Goal: Transaction & Acquisition: Purchase product/service

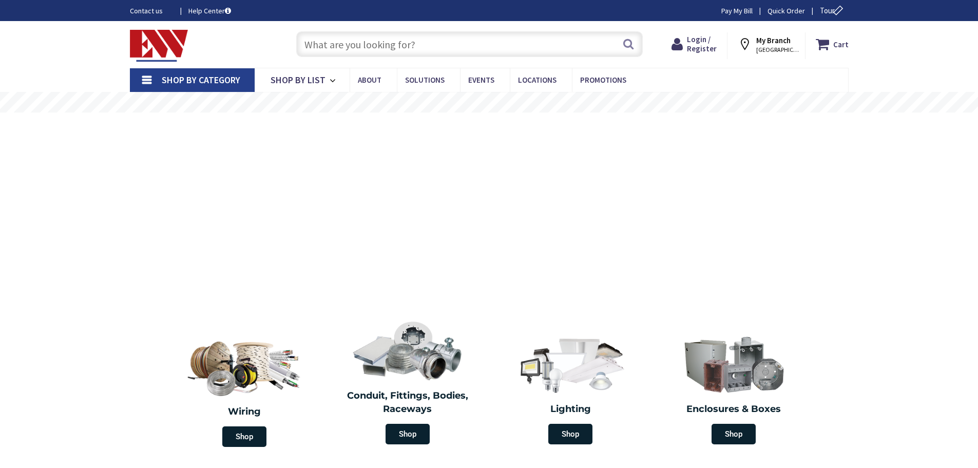
click at [415, 40] on input "text" at bounding box center [469, 44] width 346 height 26
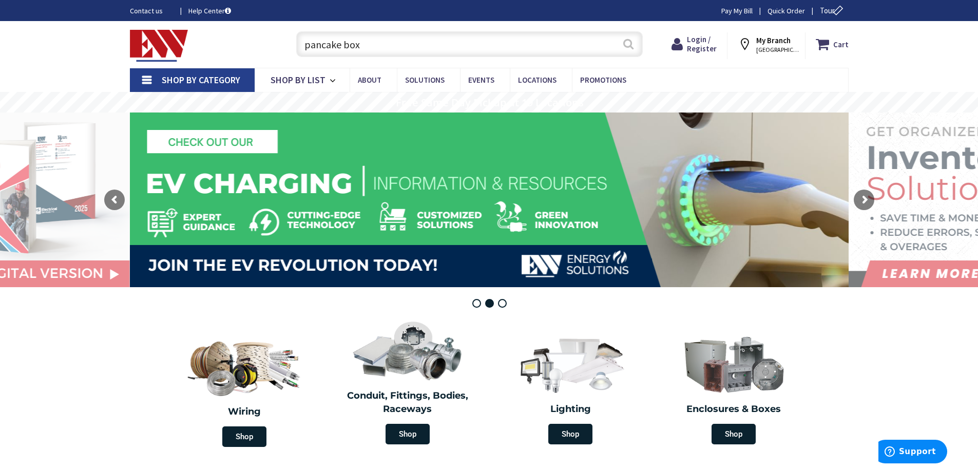
type input "pancake box"
click at [629, 43] on button "Search" at bounding box center [628, 43] width 13 height 23
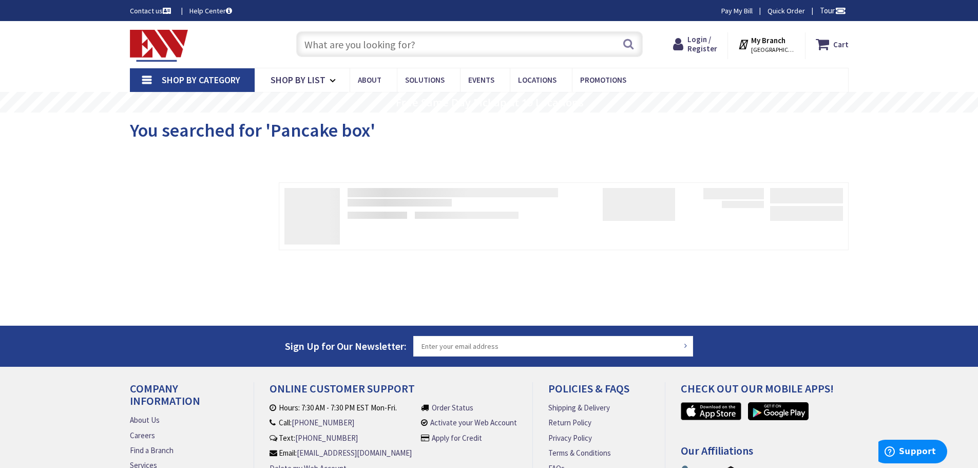
click at [229, 80] on span "Shop By Category" at bounding box center [201, 80] width 79 height 12
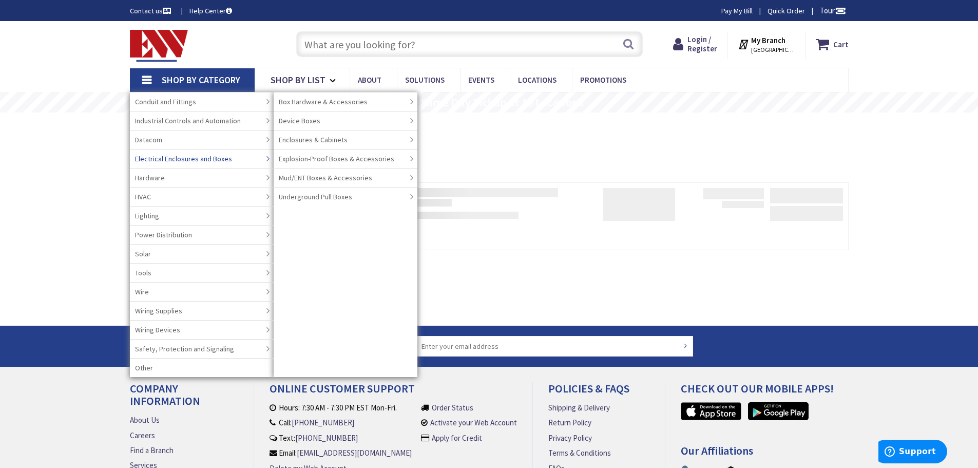
click at [218, 158] on span "Electrical Enclosures and Boxes" at bounding box center [183, 158] width 97 height 10
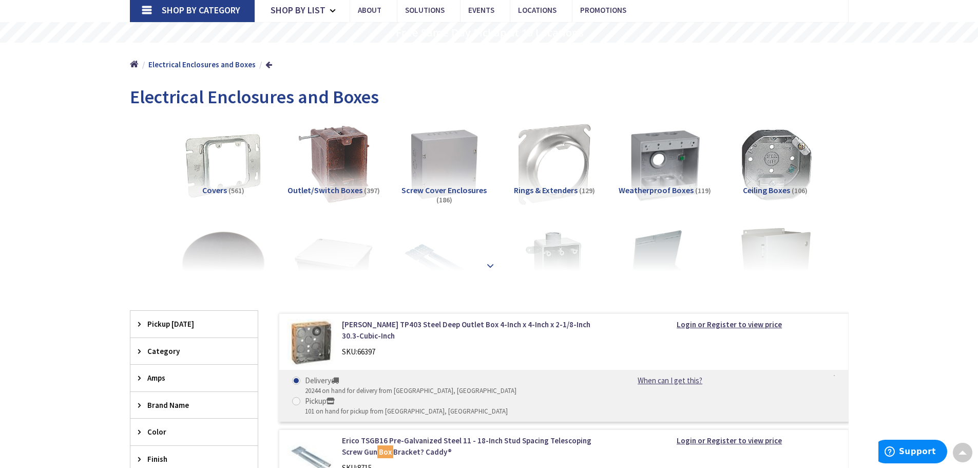
scroll to position [51, 0]
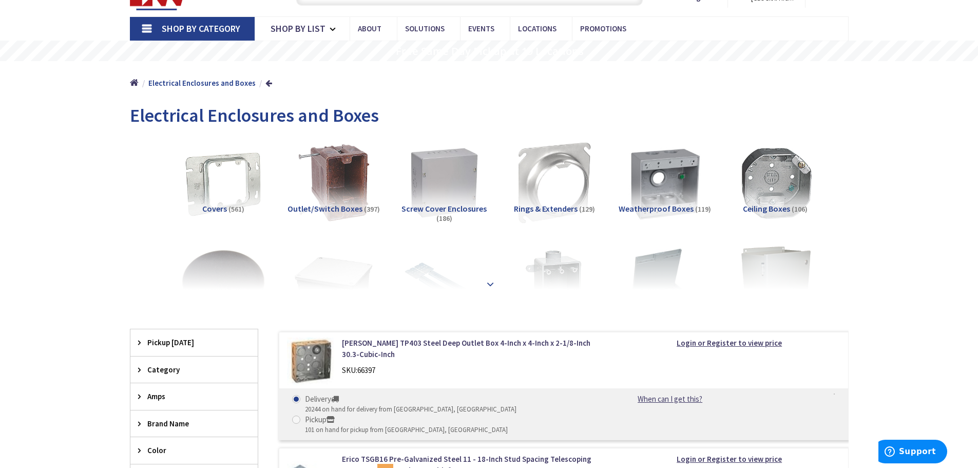
click at [489, 281] on strong at bounding box center [490, 283] width 12 height 11
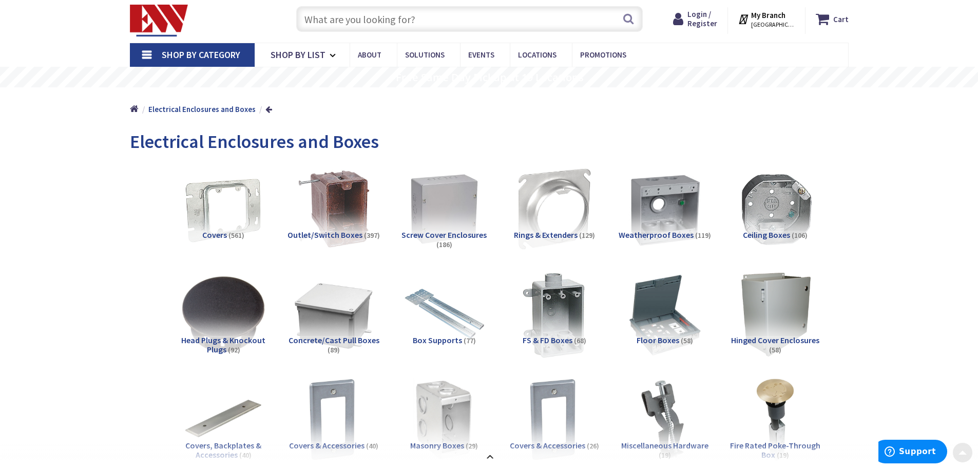
scroll to position [0, 0]
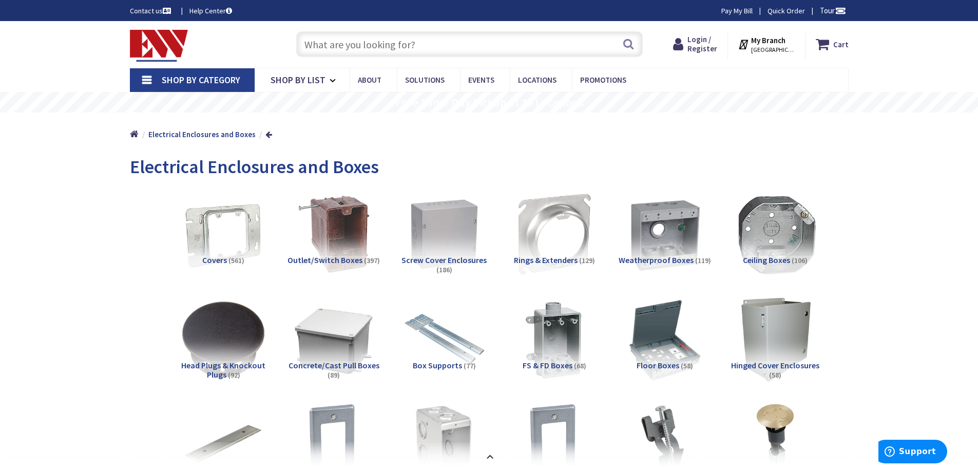
click at [785, 235] on img at bounding box center [774, 233] width 93 height 93
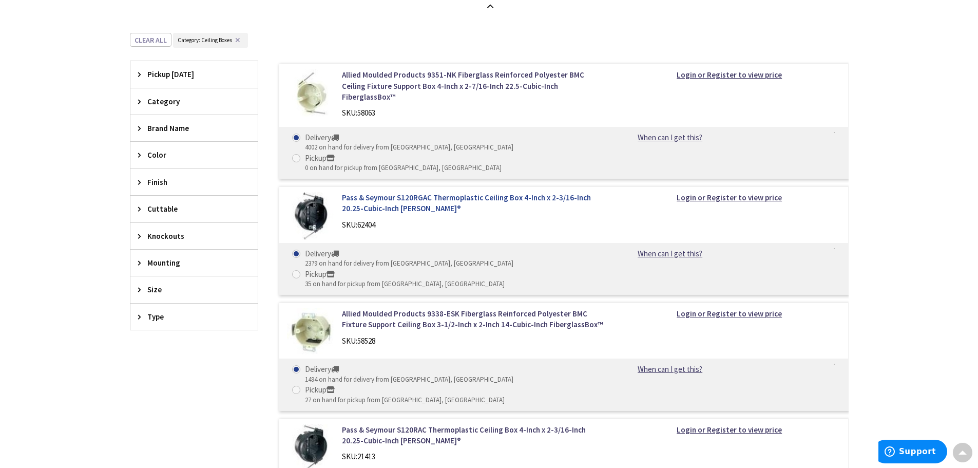
scroll to position [792, 0]
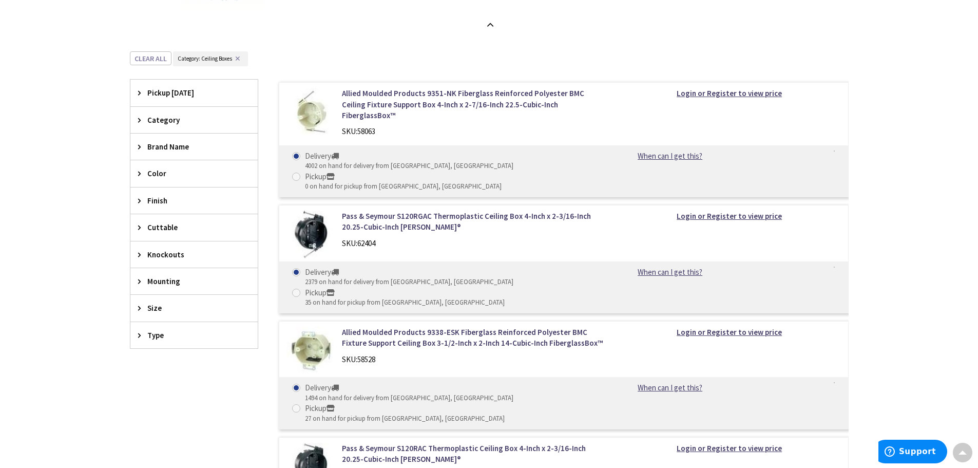
click at [140, 307] on icon at bounding box center [142, 308] width 8 height 8
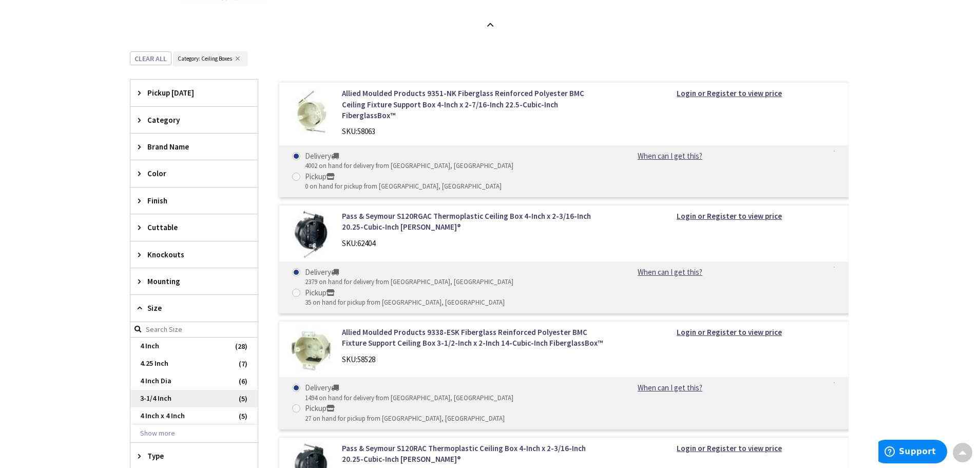
click at [162, 398] on span "3-1/4 Inch" at bounding box center [193, 398] width 127 height 17
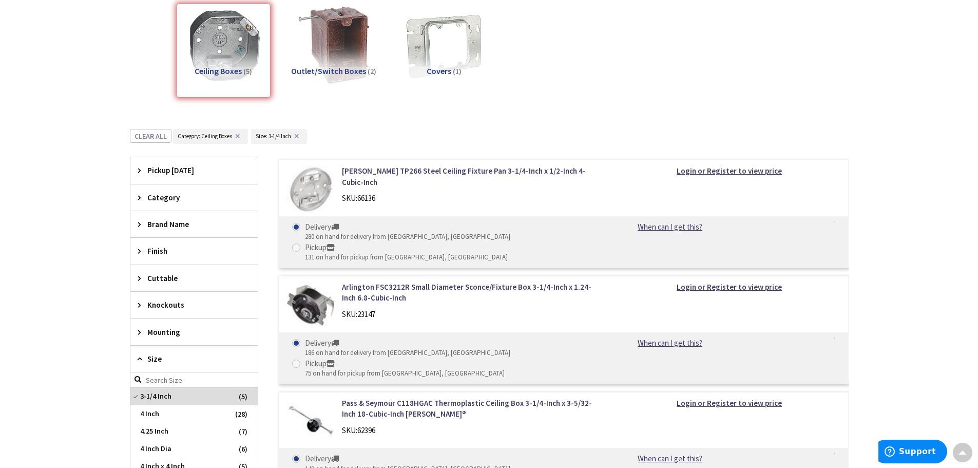
scroll to position [157, 0]
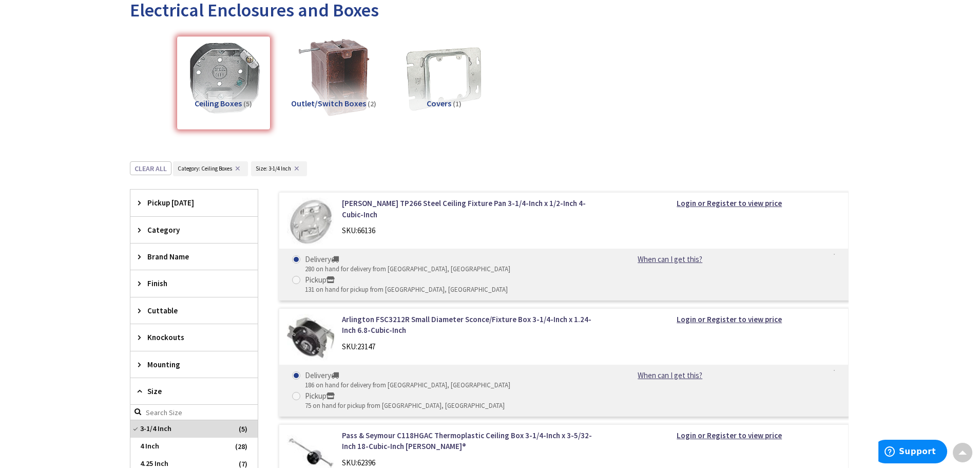
click at [465, 274] on div "Pickup" at bounding box center [406, 279] width 203 height 11
click at [301, 276] on input "Pickup 131 on hand for pickup from [GEOGRAPHIC_DATA], [GEOGRAPHIC_DATA]" at bounding box center [298, 279] width 7 height 7
radio input "true"
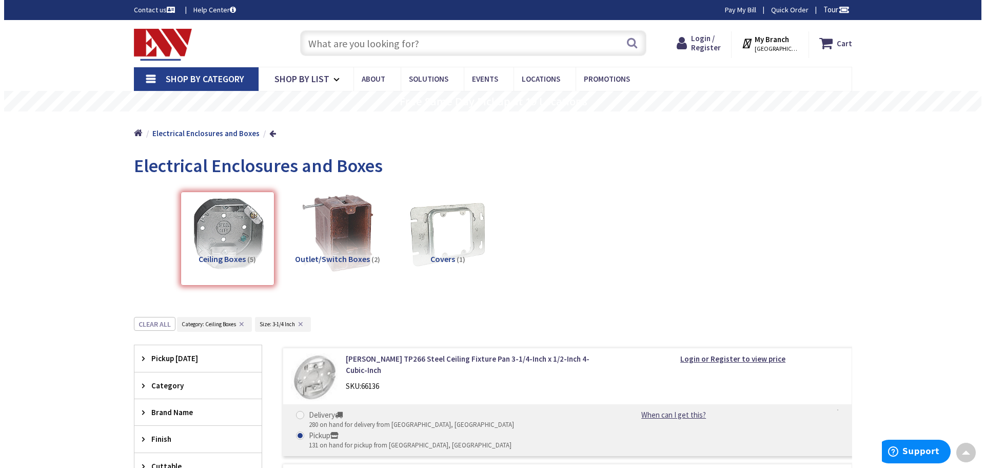
scroll to position [0, 0]
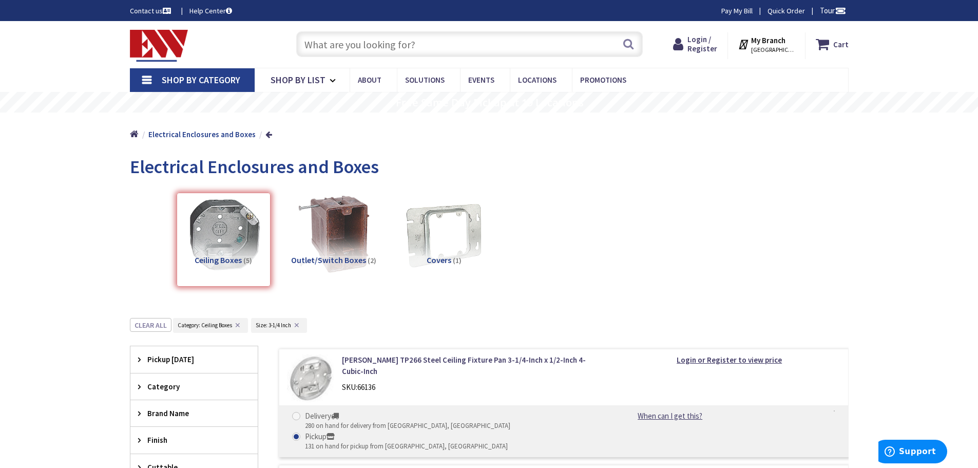
click at [781, 42] on strong "My Branch" at bounding box center [768, 40] width 34 height 10
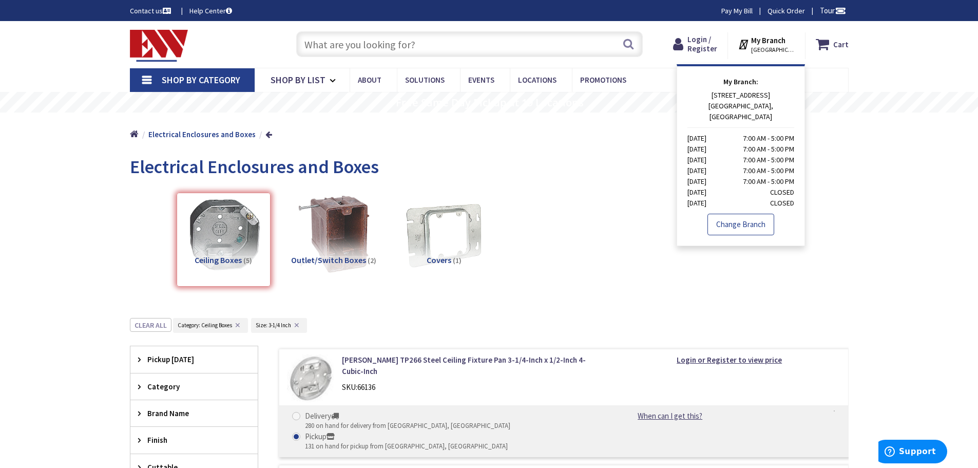
click at [738, 216] on link "Change Branch" at bounding box center [740, 225] width 67 height 22
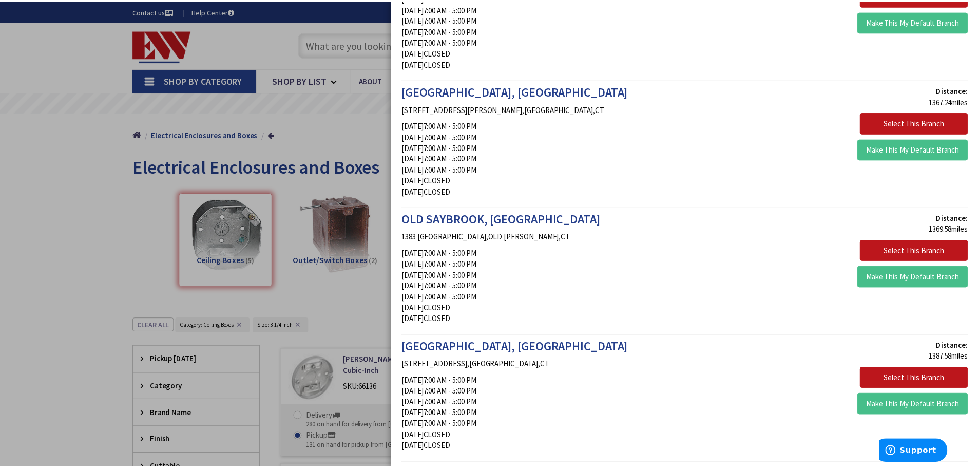
scroll to position [2053, 0]
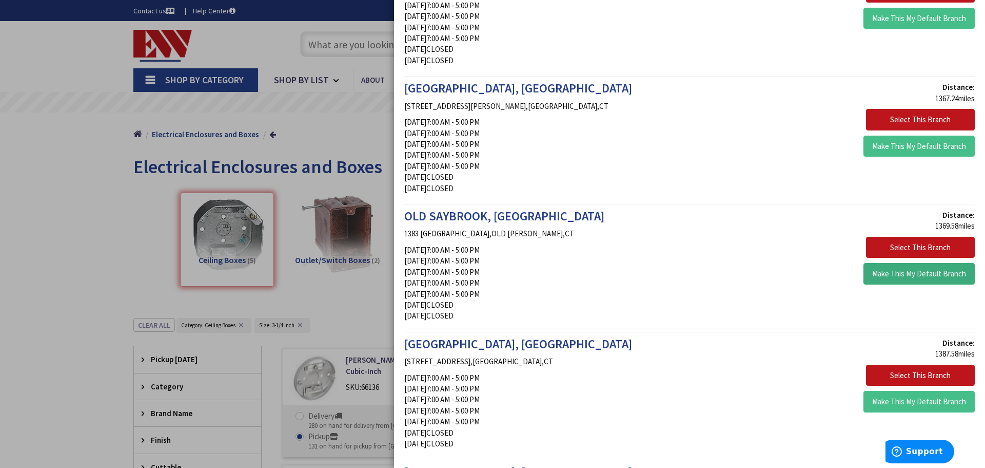
click at [905, 277] on button "Make This My Default Branch" at bounding box center [919, 274] width 111 height 22
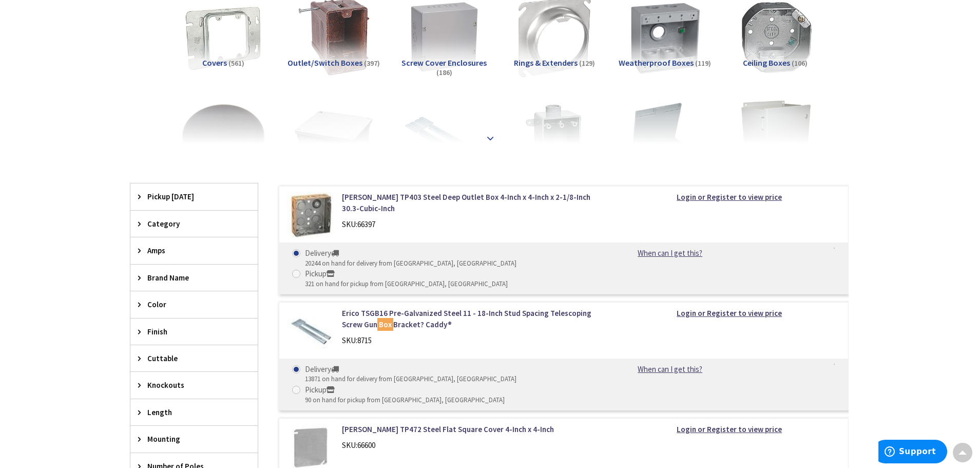
scroll to position [51, 0]
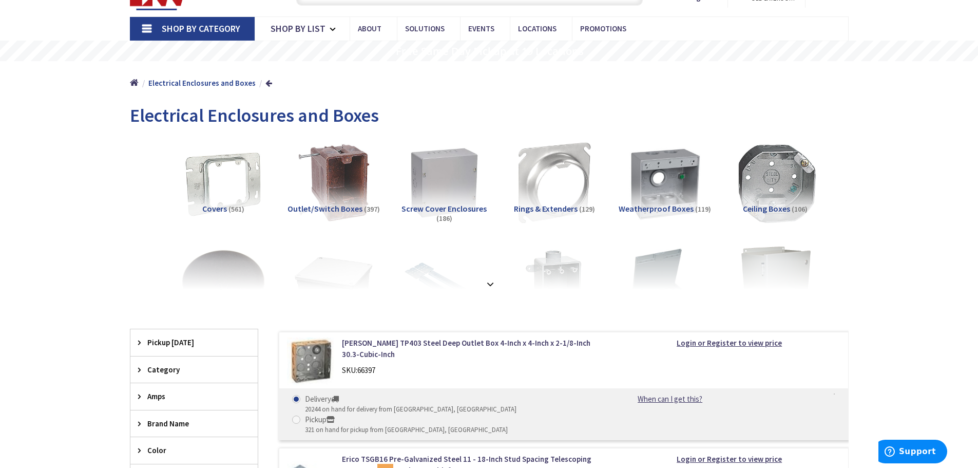
click at [774, 185] on img at bounding box center [774, 182] width 93 height 93
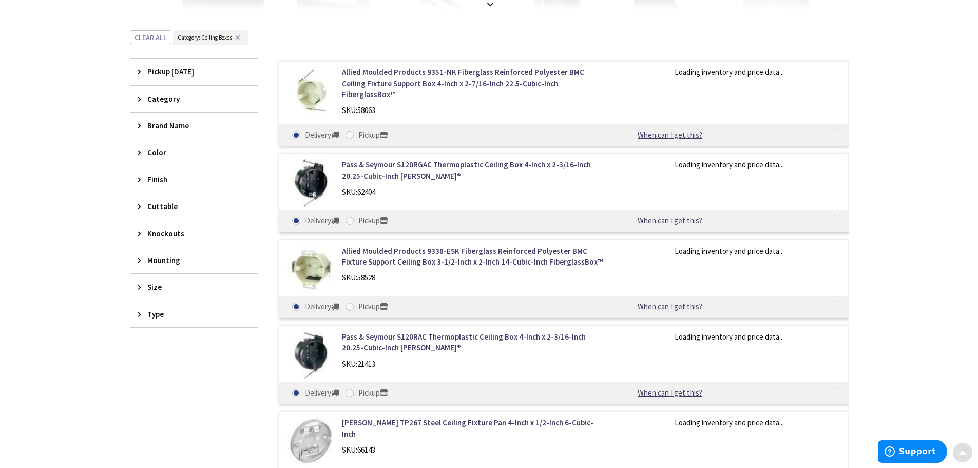
scroll to position [361, 0]
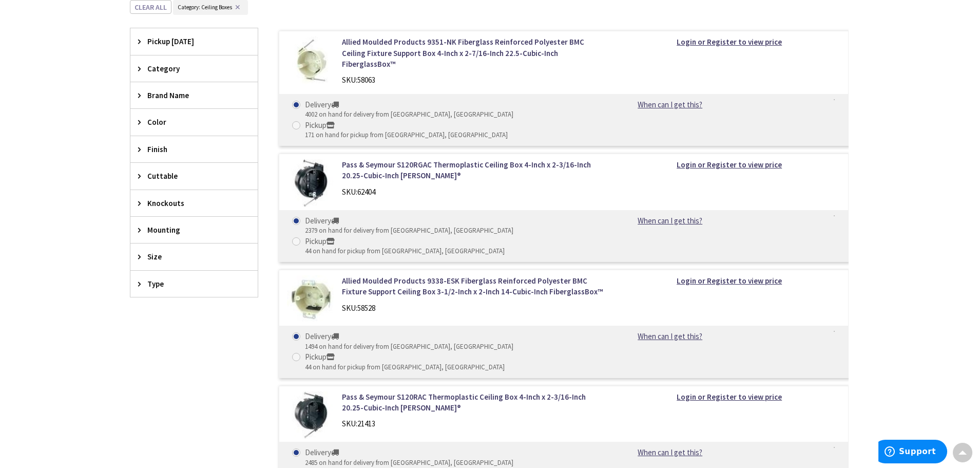
click at [161, 253] on span "Size" at bounding box center [189, 256] width 84 height 11
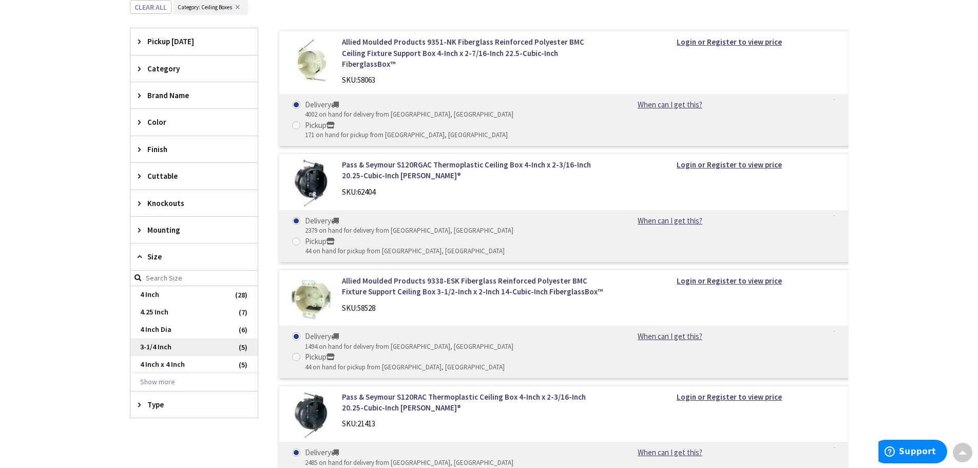
click at [159, 345] on span "3-1/4 Inch" at bounding box center [193, 346] width 127 height 17
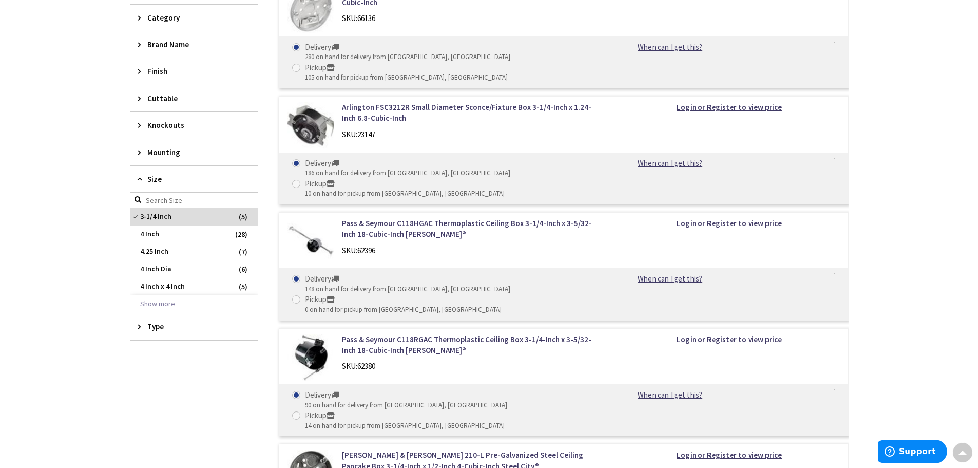
scroll to position [369, 0]
click at [162, 301] on button "Show more" at bounding box center [193, 303] width 127 height 17
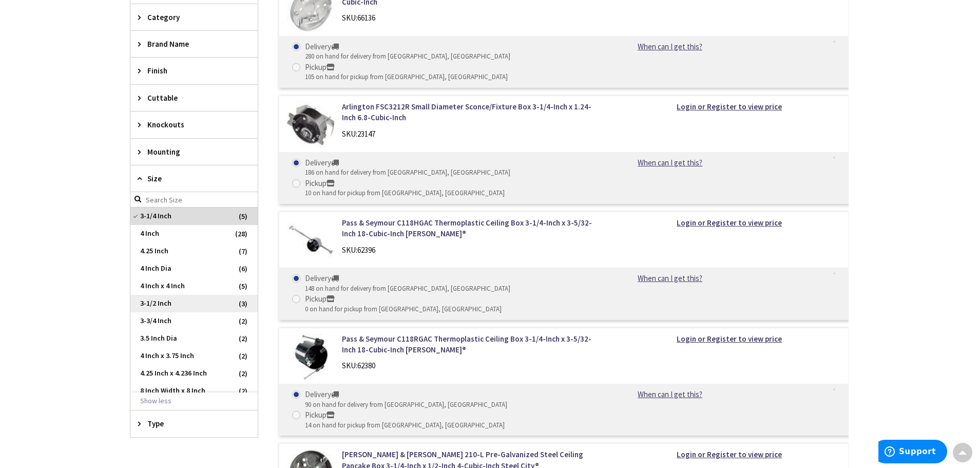
click at [180, 307] on span "3-1/2 Inch" at bounding box center [193, 303] width 127 height 17
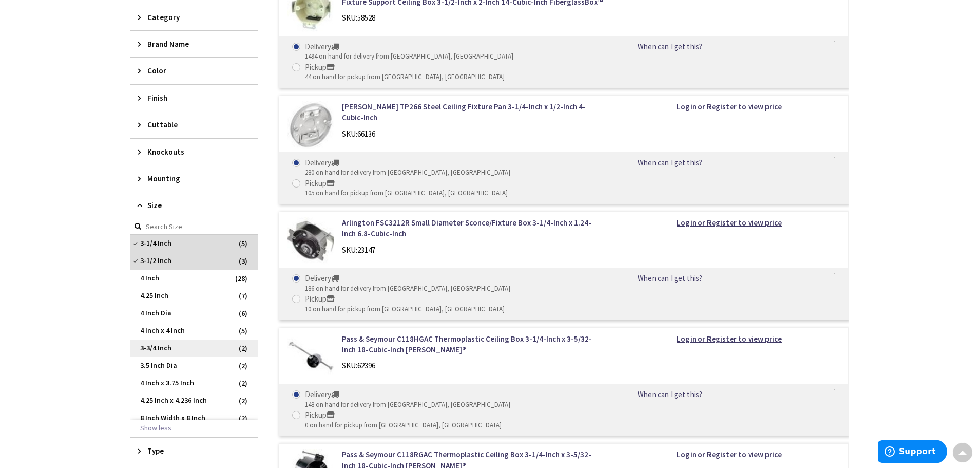
click at [180, 345] on span "3-3/4 Inch" at bounding box center [193, 347] width 127 height 17
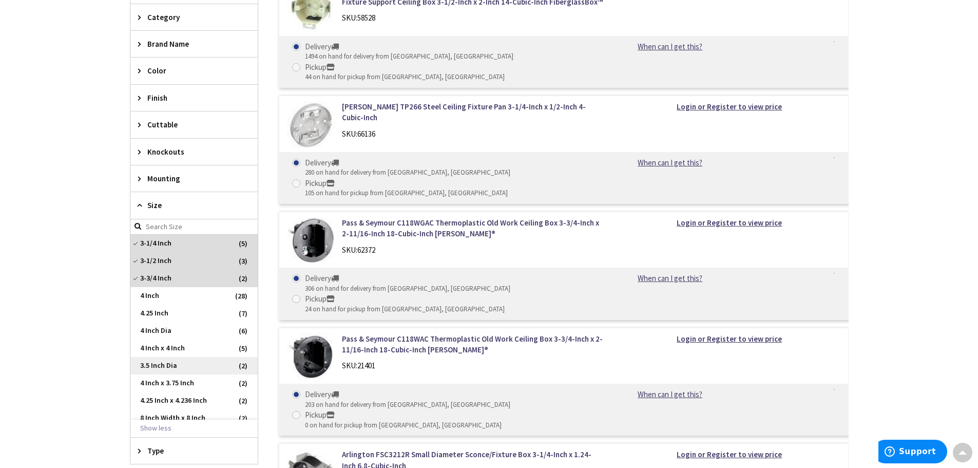
click at [173, 362] on span "3.5 Inch Dia" at bounding box center [193, 365] width 127 height 17
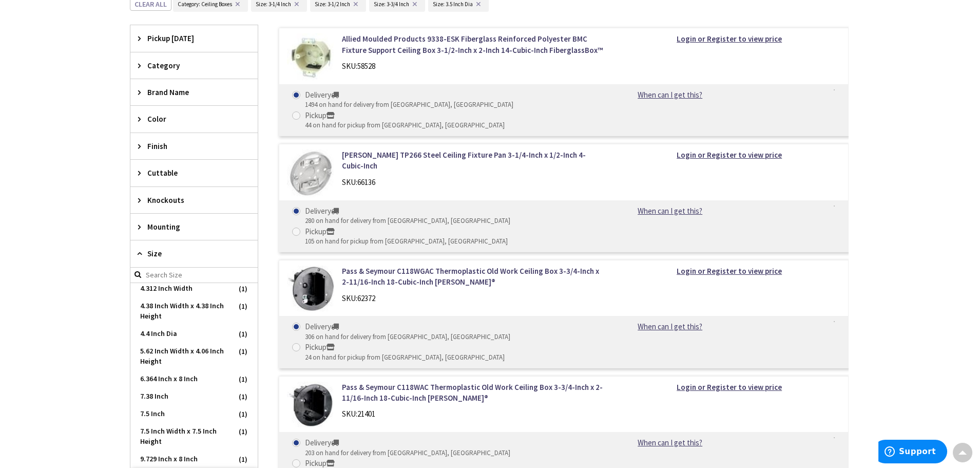
scroll to position [318, 0]
